Goal: Information Seeking & Learning: Learn about a topic

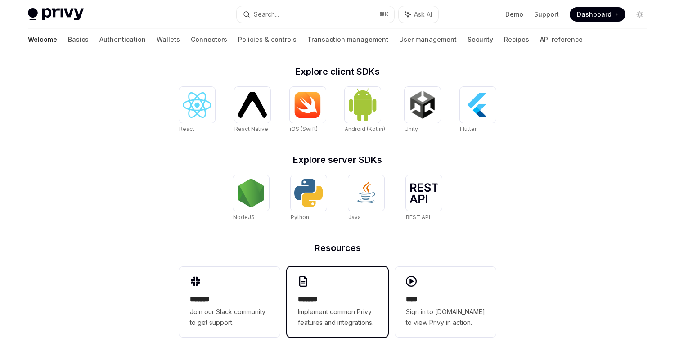
scroll to position [373, 0]
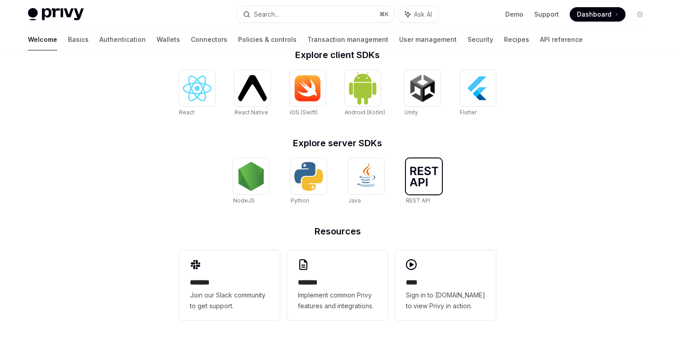
click at [435, 186] on div at bounding box center [424, 176] width 36 height 36
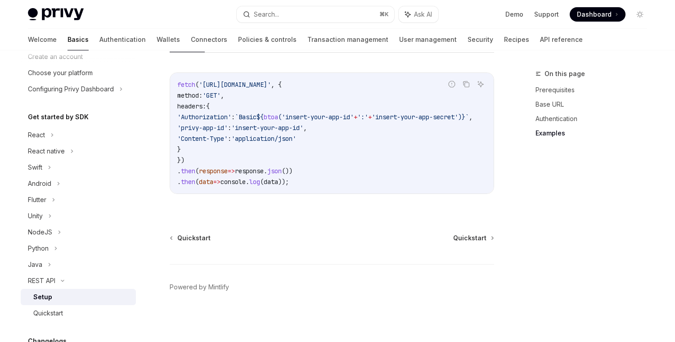
scroll to position [32, 0]
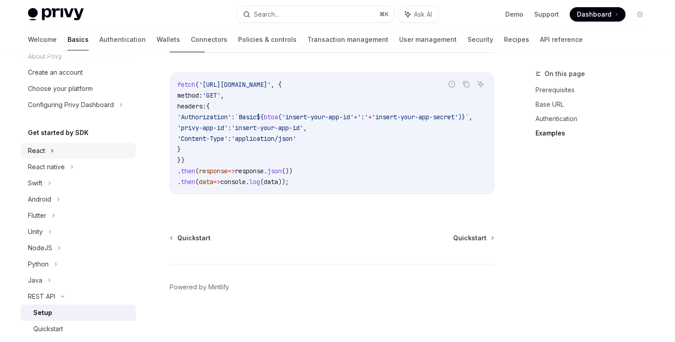
click at [80, 150] on div "React" at bounding box center [78, 151] width 115 height 16
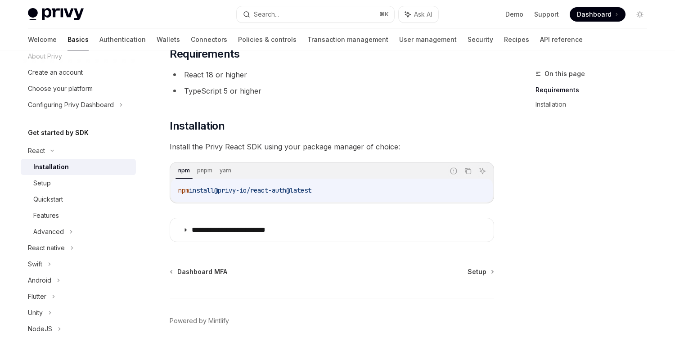
scroll to position [76, 0]
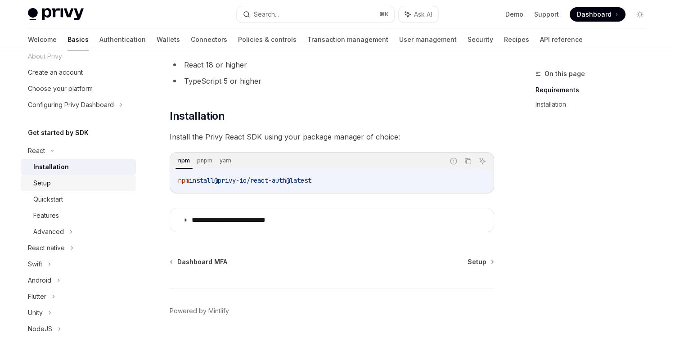
click at [121, 189] on link "Setup" at bounding box center [78, 183] width 115 height 16
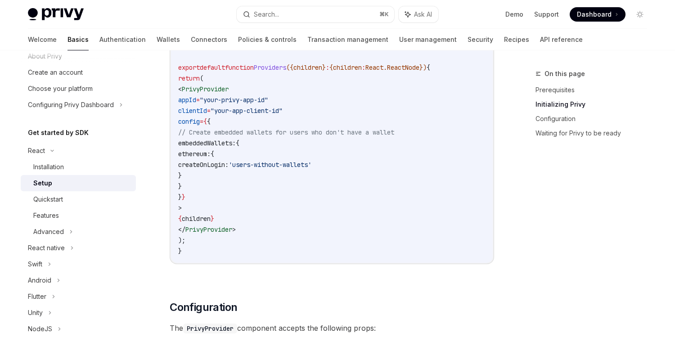
scroll to position [412, 0]
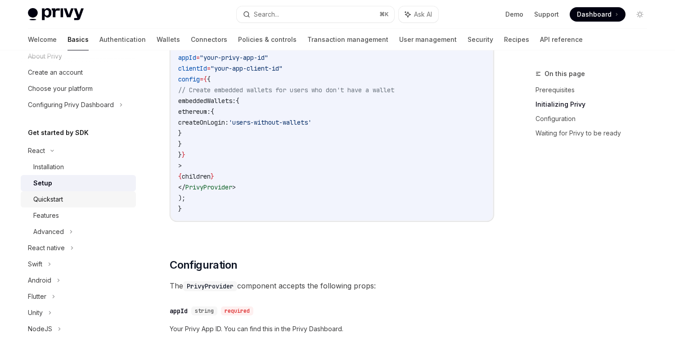
drag, startPoint x: 81, startPoint y: 201, endPoint x: 76, endPoint y: 202, distance: 5.6
click at [76, 202] on div "Quickstart" at bounding box center [81, 199] width 97 height 11
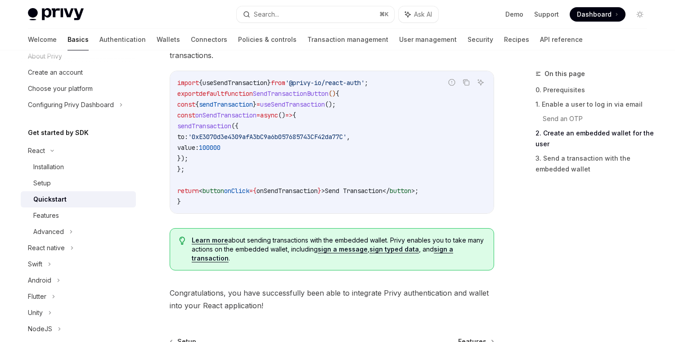
scroll to position [922, 0]
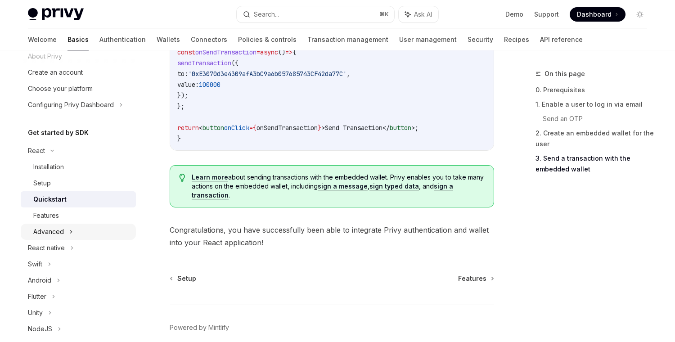
click at [68, 230] on div "Advanced" at bounding box center [78, 232] width 115 height 16
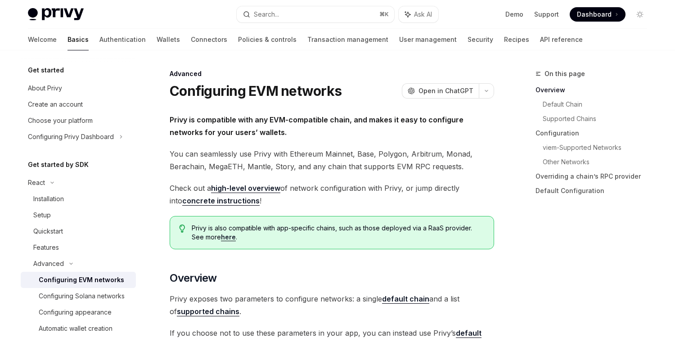
click at [73, 16] on img at bounding box center [56, 14] width 56 height 13
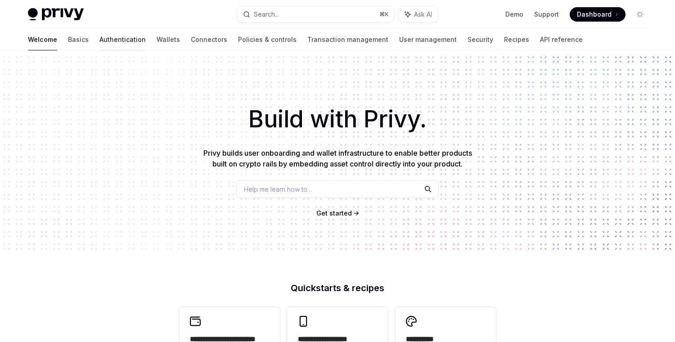
click at [99, 38] on link "Authentication" at bounding box center [122, 40] width 46 height 22
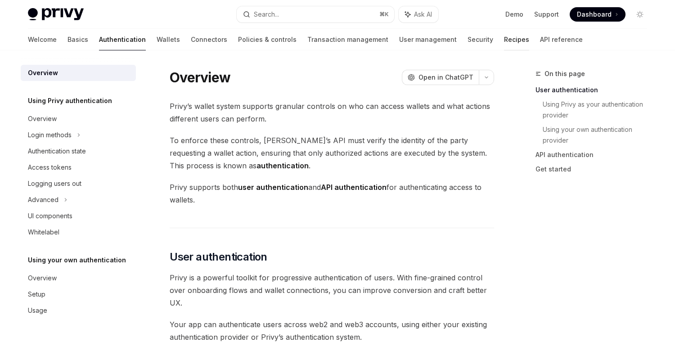
click at [504, 40] on link "Recipes" at bounding box center [516, 40] width 25 height 22
type textarea "*"
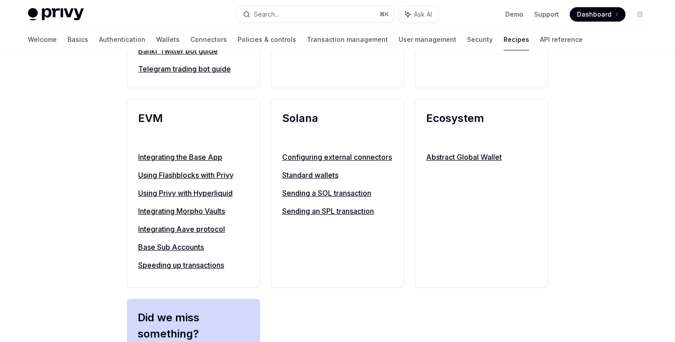
scroll to position [1132, 0]
